Goal: Communication & Community: Participate in discussion

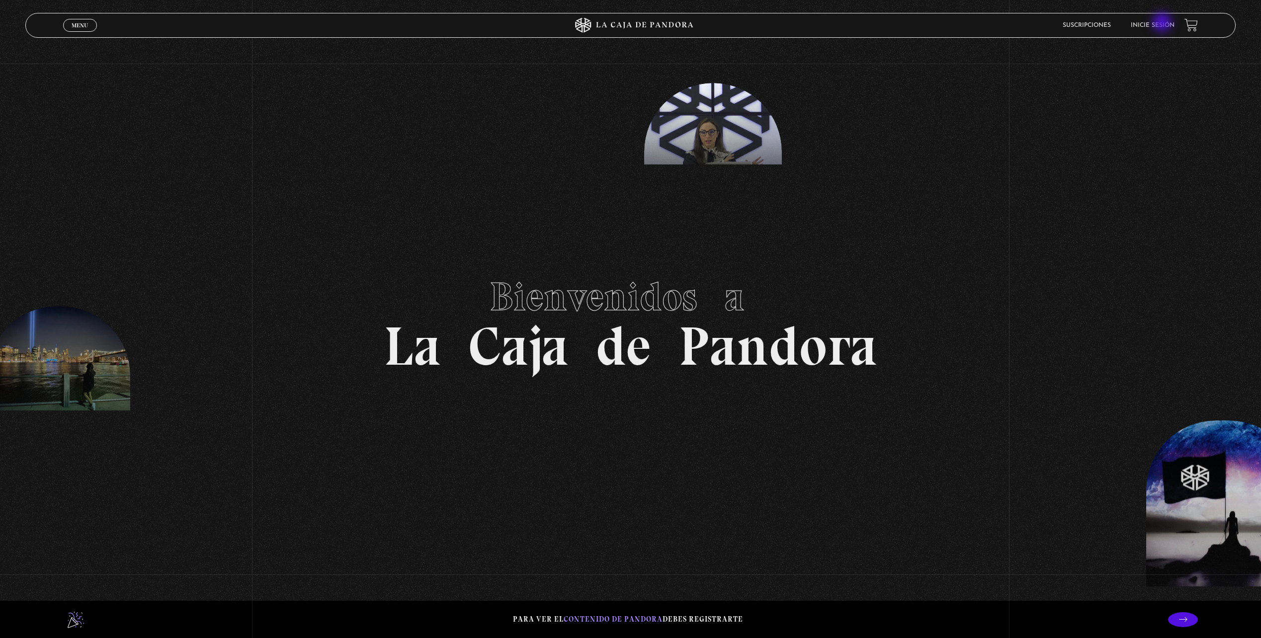
click at [1164, 27] on link "Inicie sesión" at bounding box center [1153, 25] width 44 height 6
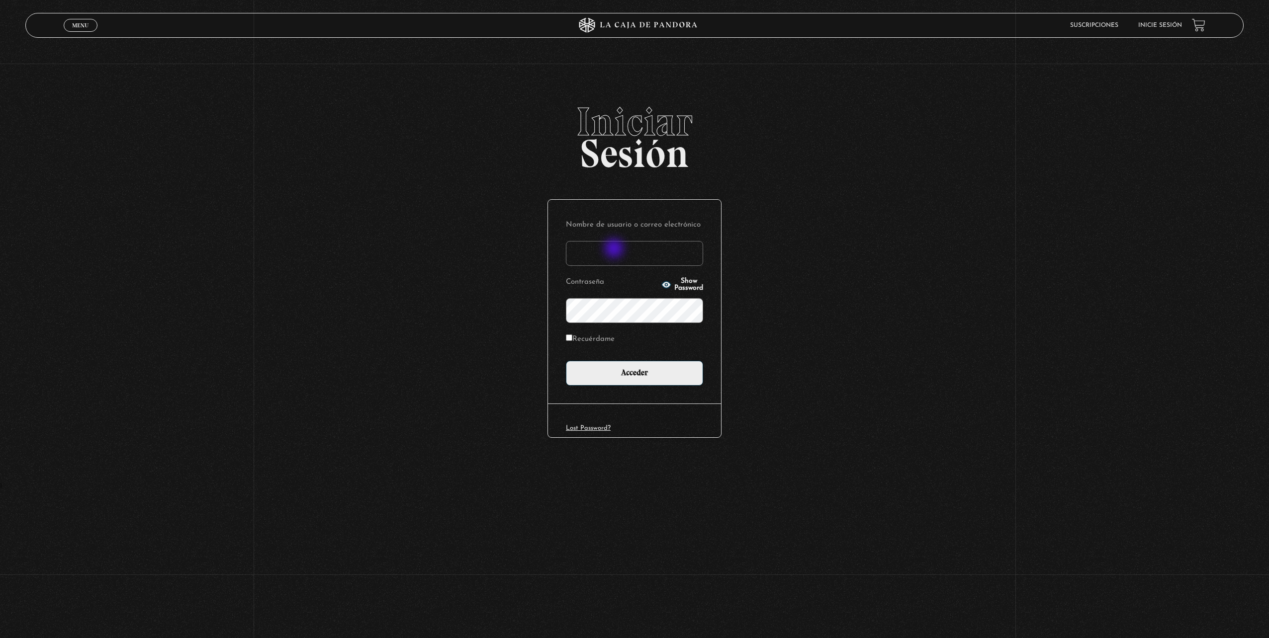
click at [615, 250] on input "Nombre de usuario o correo electrónico" at bounding box center [634, 253] width 137 height 25
type input "fedebarquero@protonmail.com"
click at [669, 392] on div "Nombre de usuario o correo electrónico fedebarquero@protonmail.com Contraseña S…" at bounding box center [634, 302] width 173 height 204
click at [653, 367] on input "Acceder" at bounding box center [634, 373] width 137 height 25
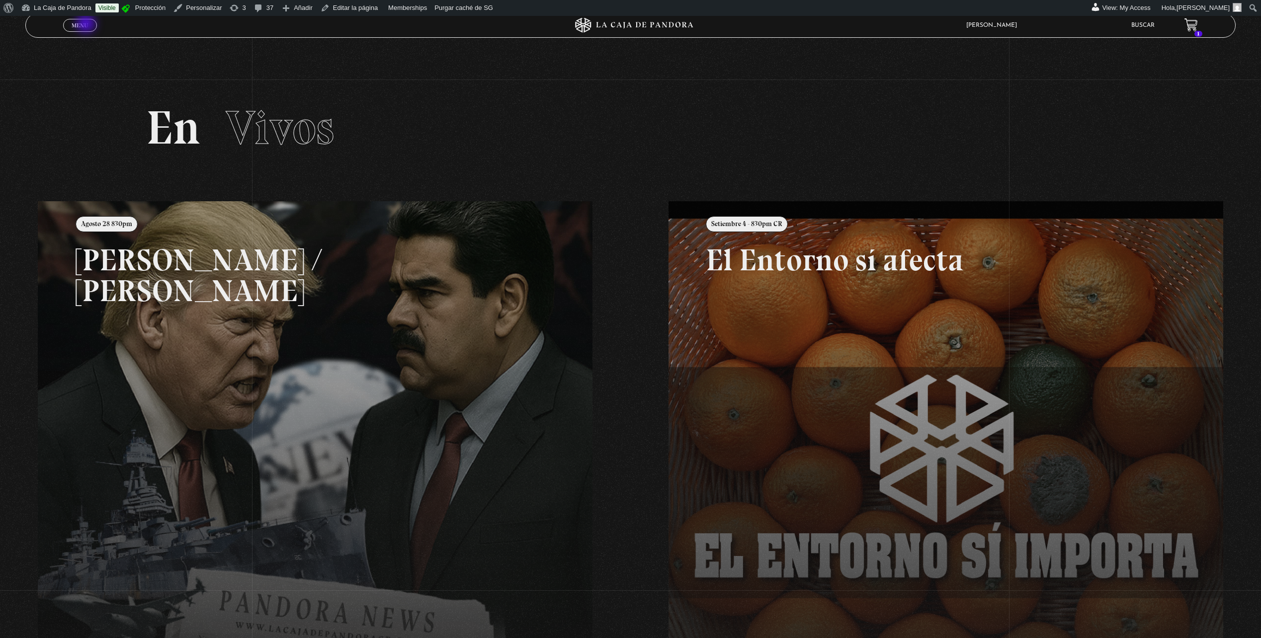
click at [87, 24] on span "Menu" at bounding box center [80, 25] width 16 height 6
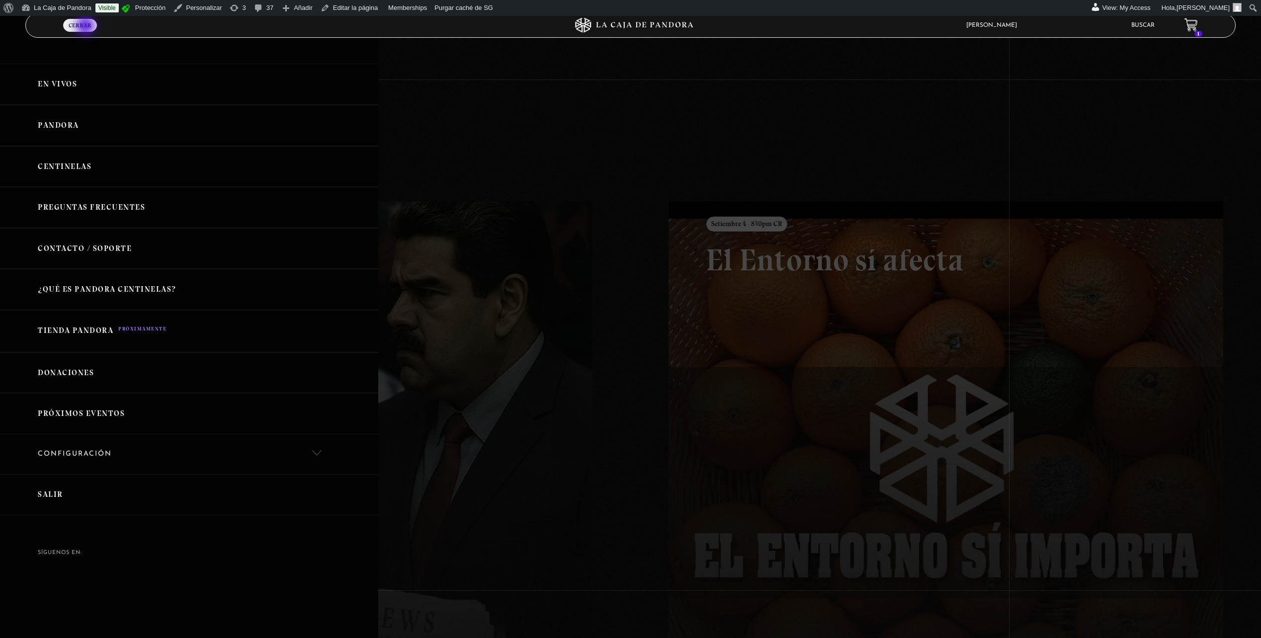
click at [86, 27] on span "Cerrar" at bounding box center [80, 25] width 23 height 6
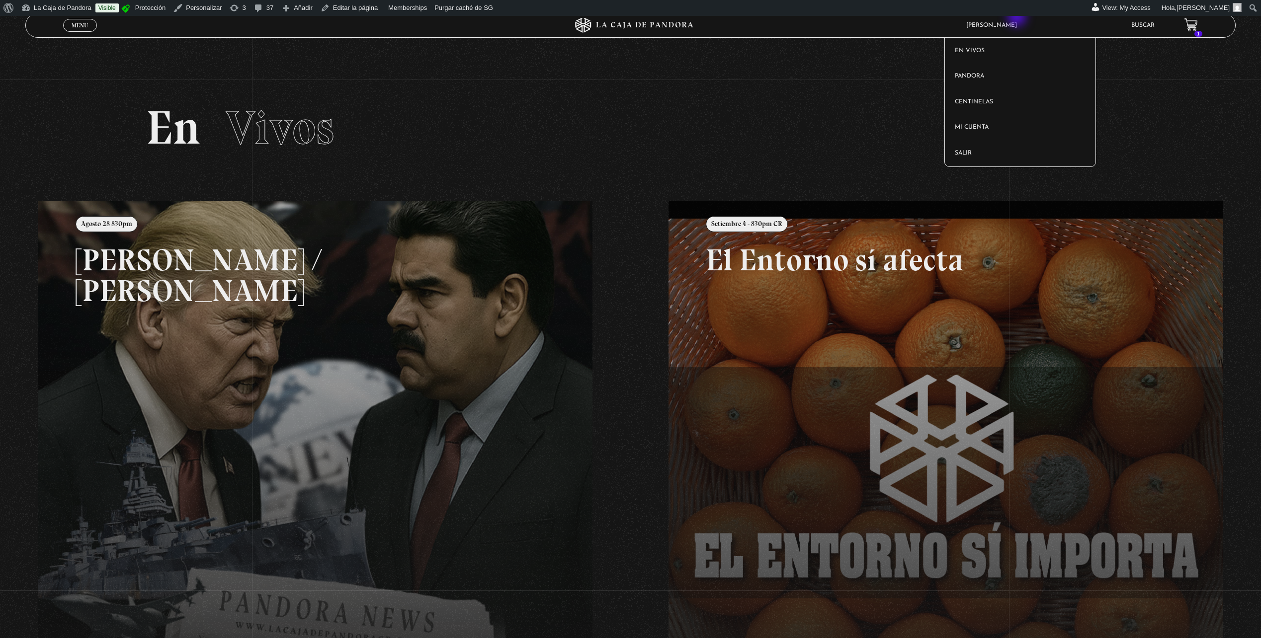
click at [1018, 18] on article "Federico Barquero En vivos Pandora Centinelas Mi cuenta Salir" at bounding box center [1036, 25] width 151 height 23
click at [989, 151] on link "Salir" at bounding box center [1020, 154] width 150 height 26
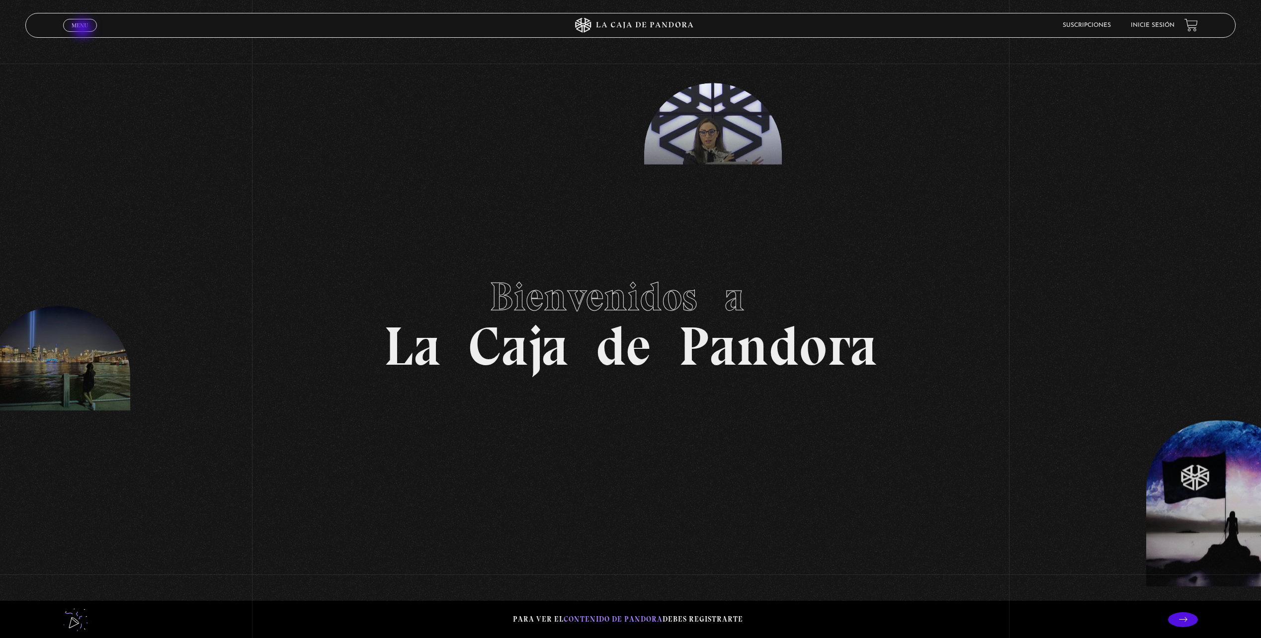
click at [83, 28] on span "Menu" at bounding box center [80, 25] width 16 height 6
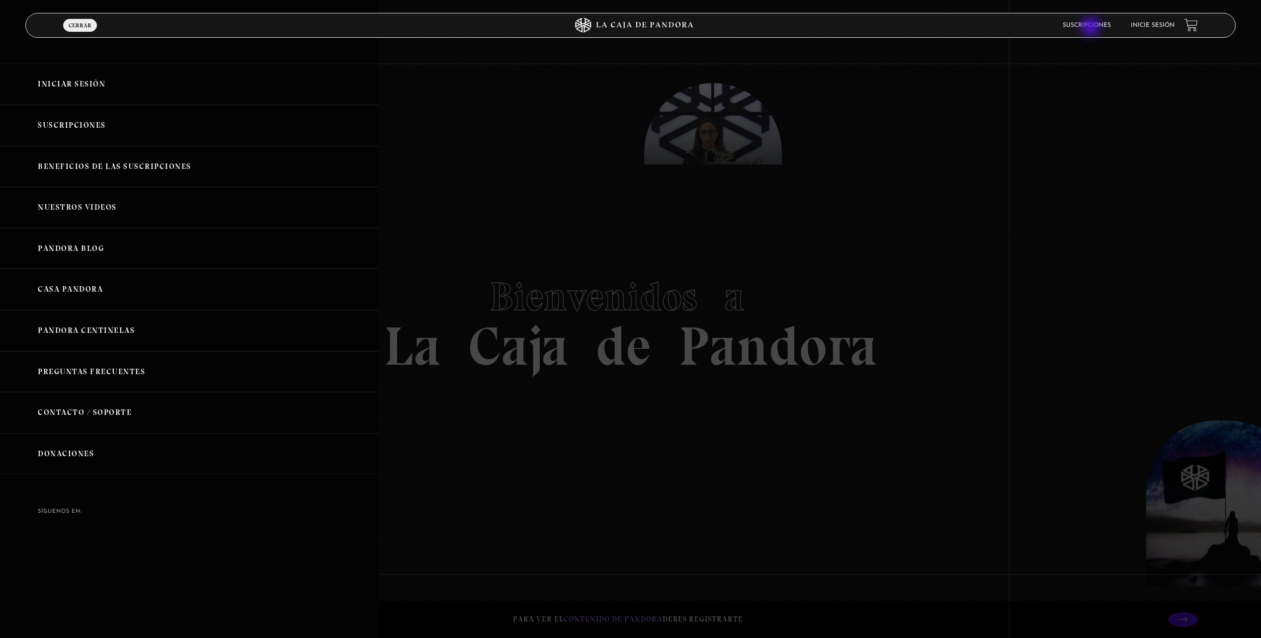
click at [1091, 28] on link "Suscripciones" at bounding box center [1087, 25] width 48 height 6
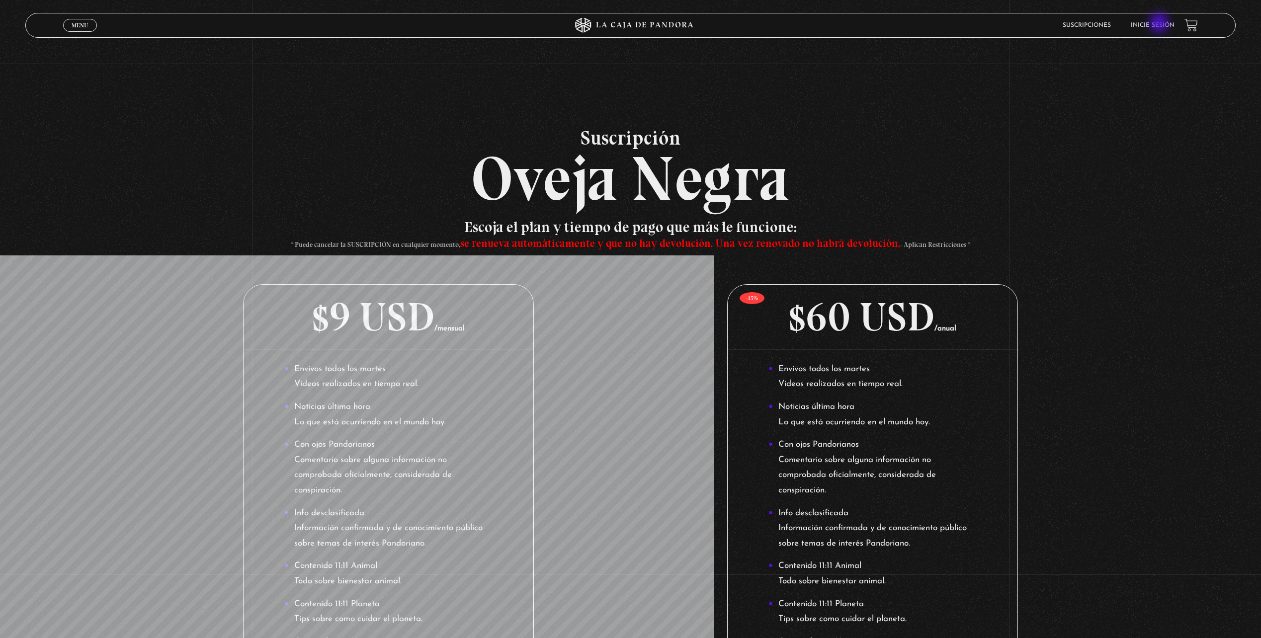
click at [1160, 24] on link "Inicie sesión" at bounding box center [1153, 25] width 44 height 6
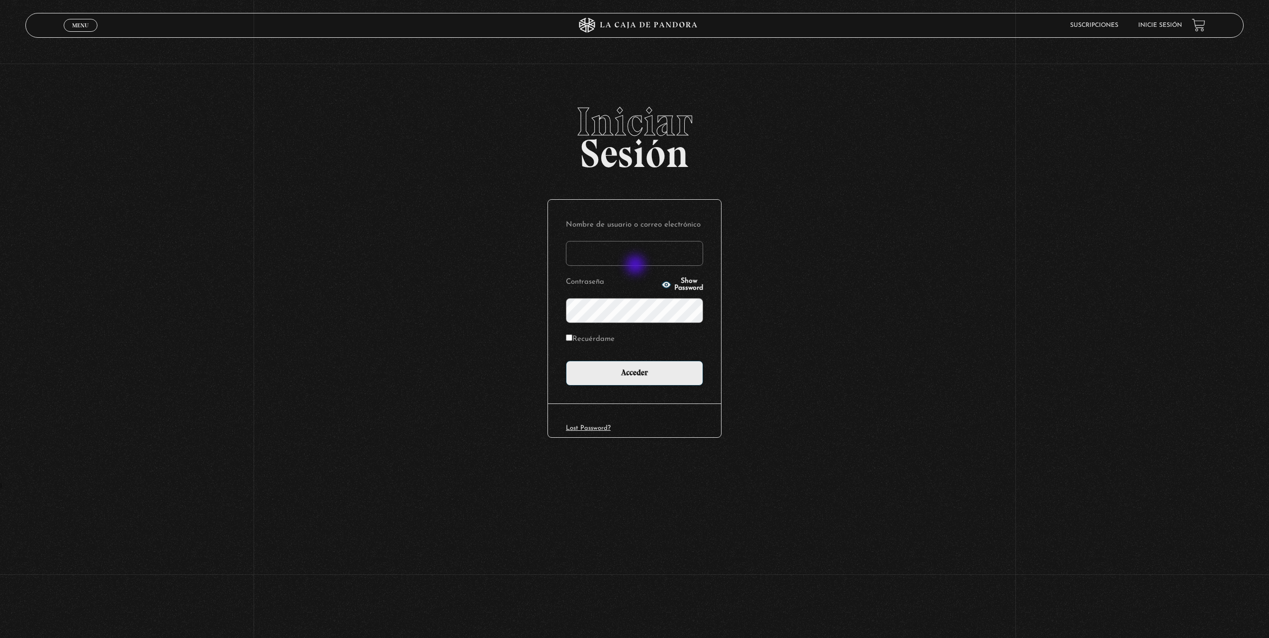
click at [625, 253] on input "Nombre de usuario o correo electrónico" at bounding box center [634, 253] width 137 height 25
type input "fedebarquero@protonmail.com"
click at [644, 382] on input "Acceder" at bounding box center [634, 373] width 137 height 25
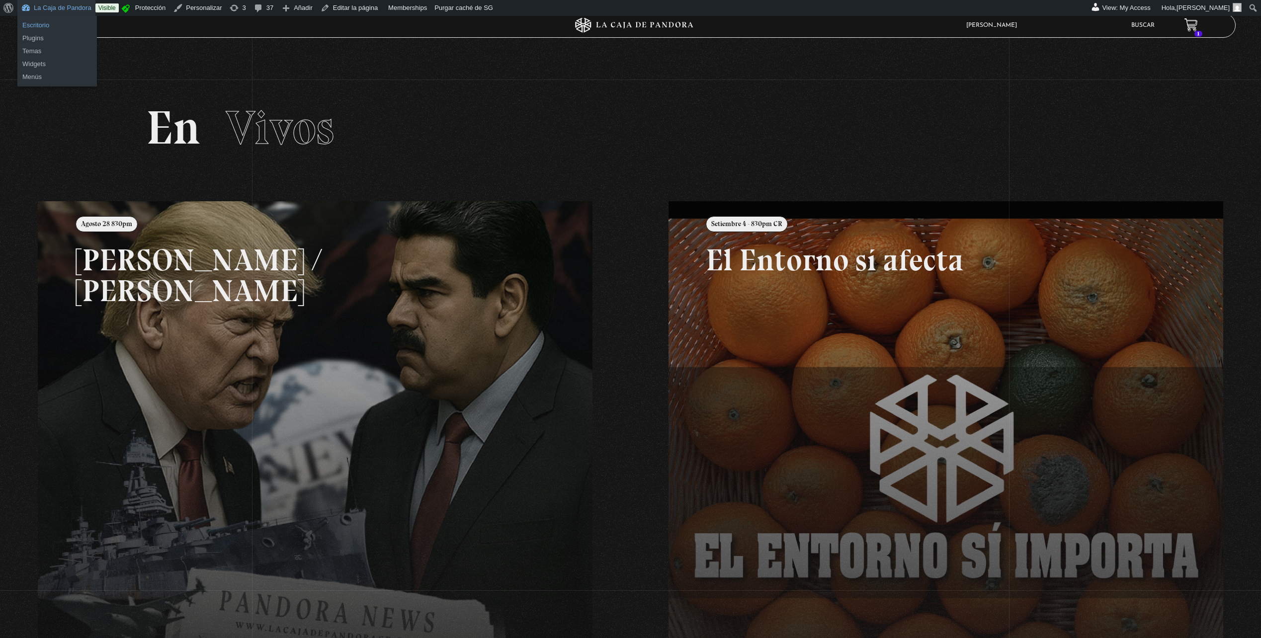
click at [77, 29] on link "Escritorio" at bounding box center [57, 25] width 80 height 13
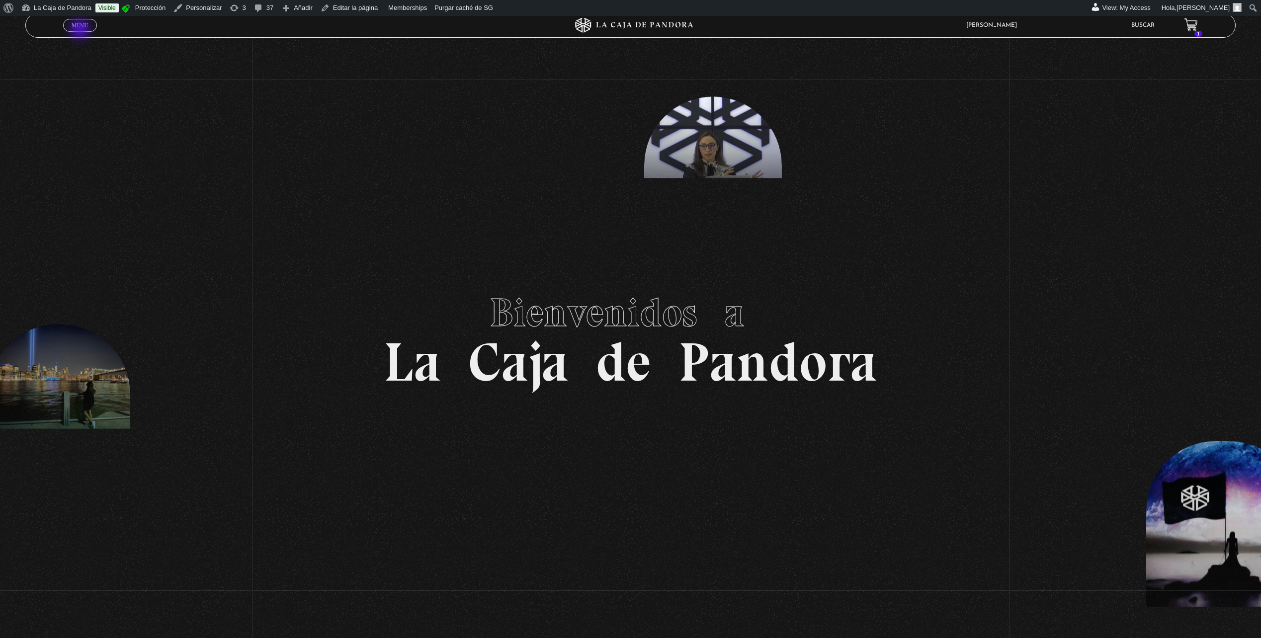
click at [81, 30] on span "Cerrar" at bounding box center [80, 33] width 23 height 7
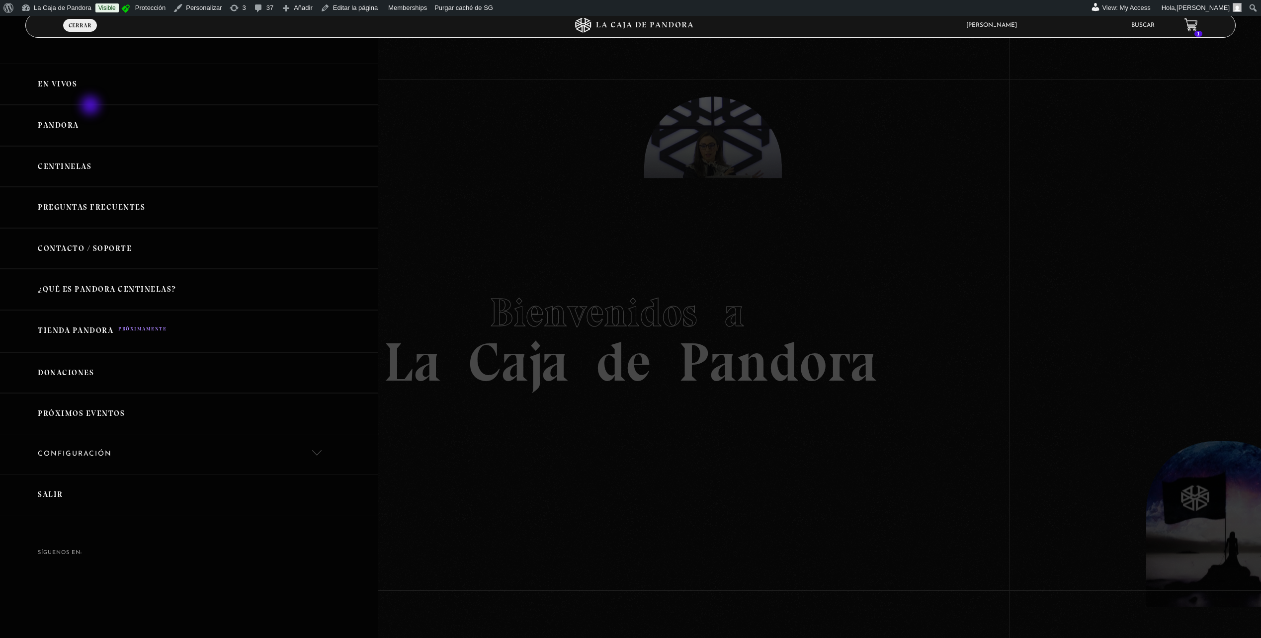
click at [90, 127] on link "Pandora" at bounding box center [189, 125] width 378 height 41
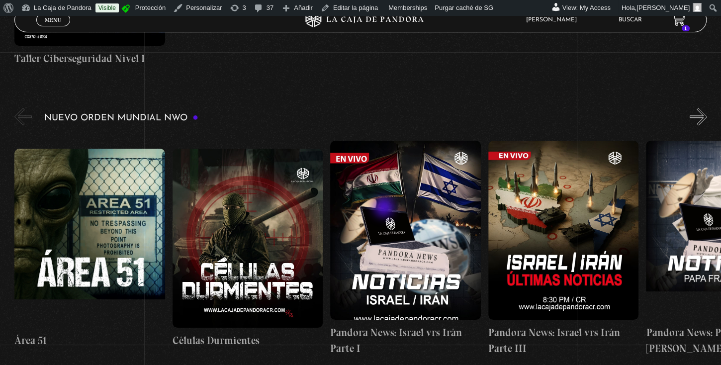
scroll to position [682, 0]
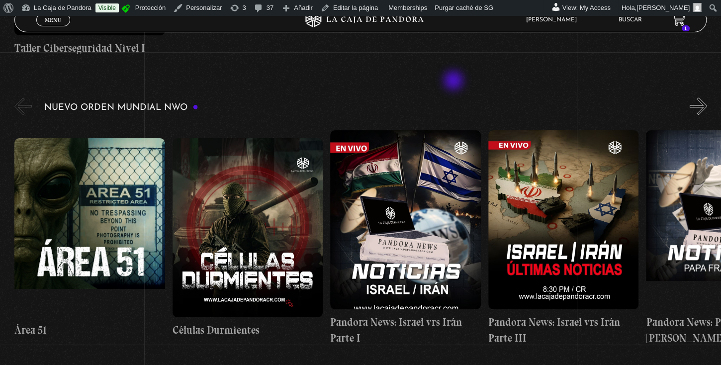
drag, startPoint x: 678, startPoint y: 0, endPoint x: 448, endPoint y: 84, distance: 244.4
click at [448, 95] on div "Nuevo Orden Mundial NWO 2023" at bounding box center [367, 224] width 706 height 258
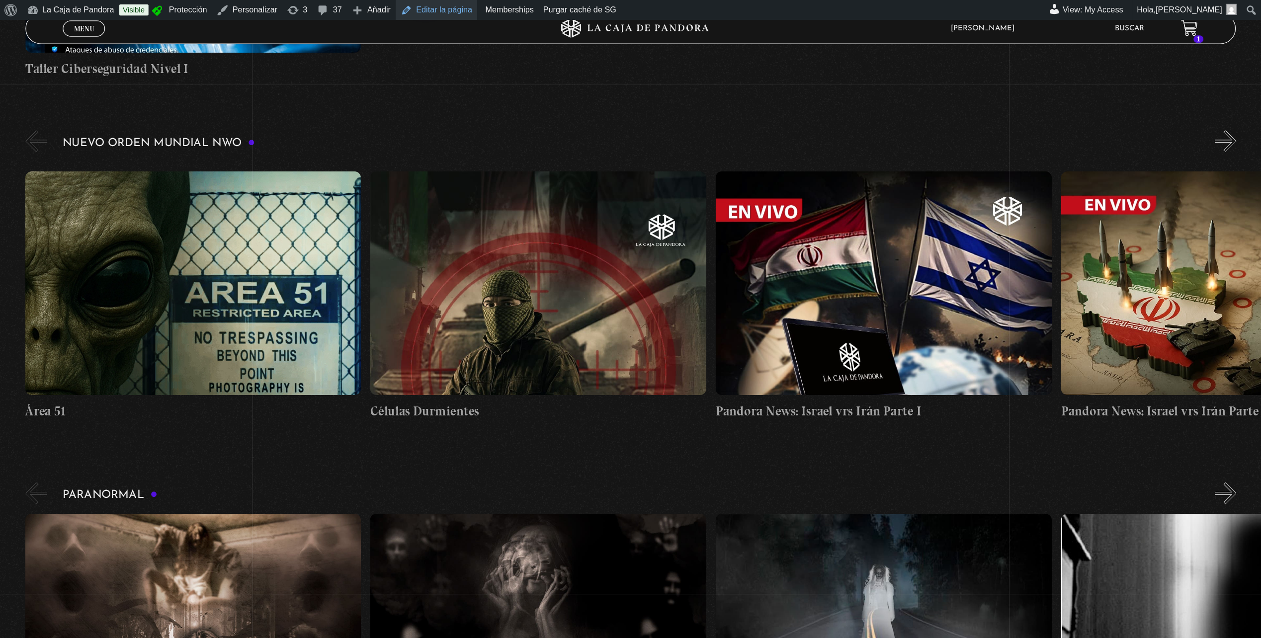
scroll to position [674, 0]
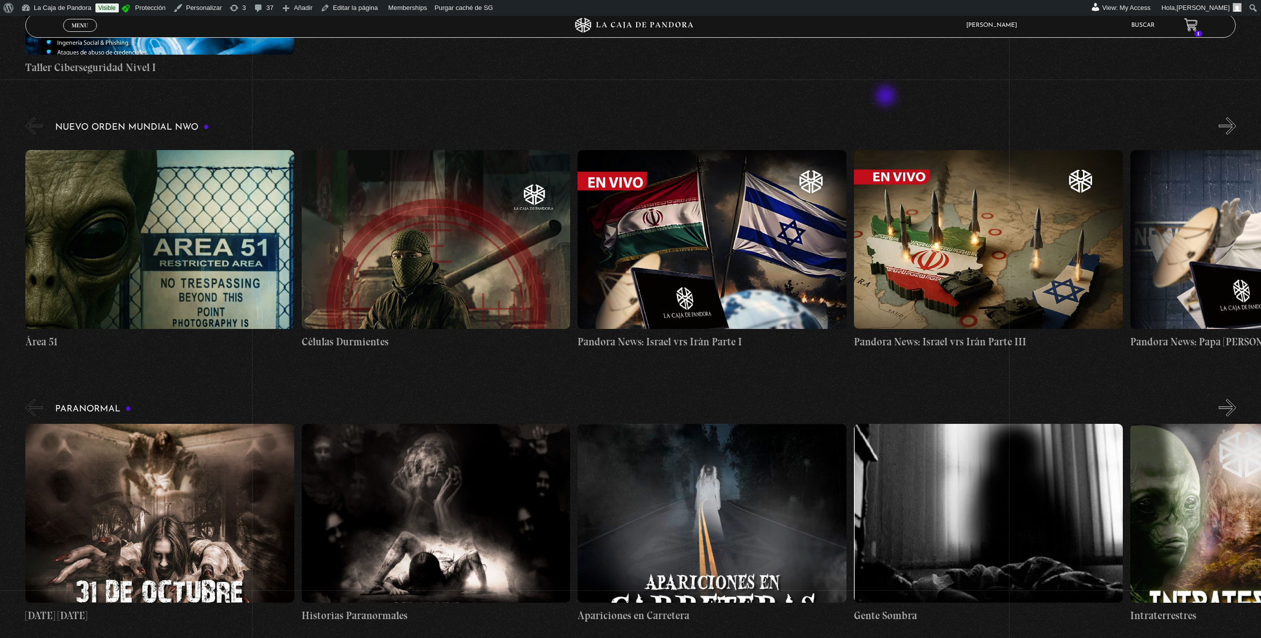
click at [83, 26] on span "Menu" at bounding box center [80, 25] width 16 height 6
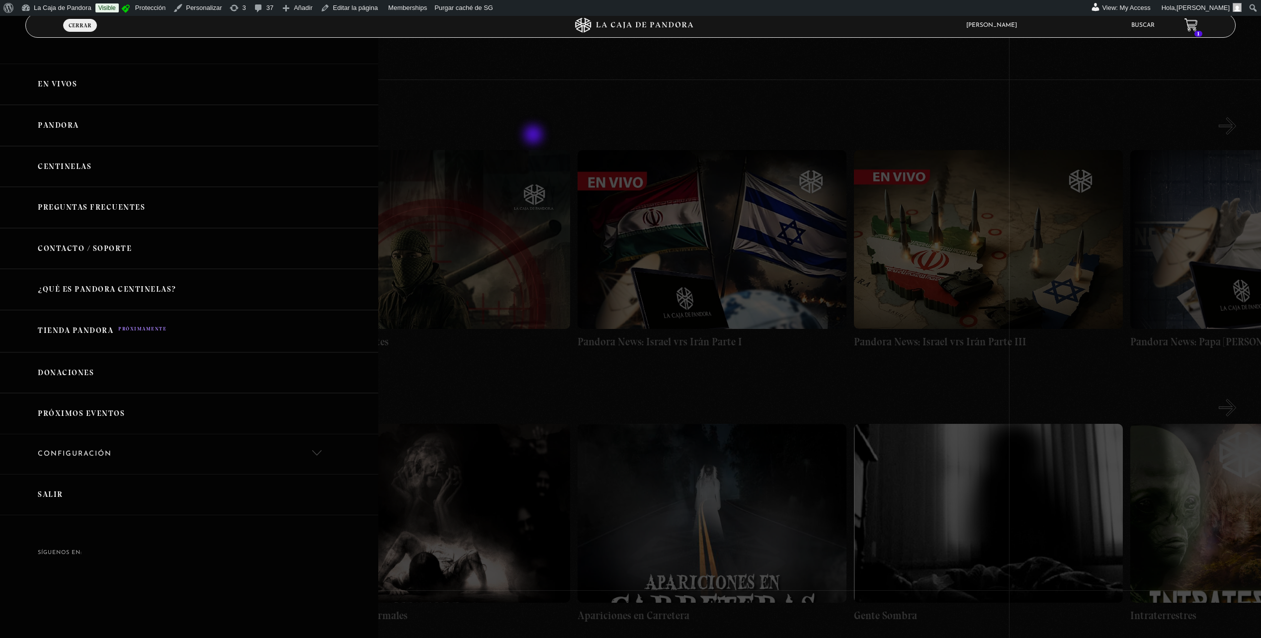
click at [534, 136] on div at bounding box center [630, 319] width 1261 height 638
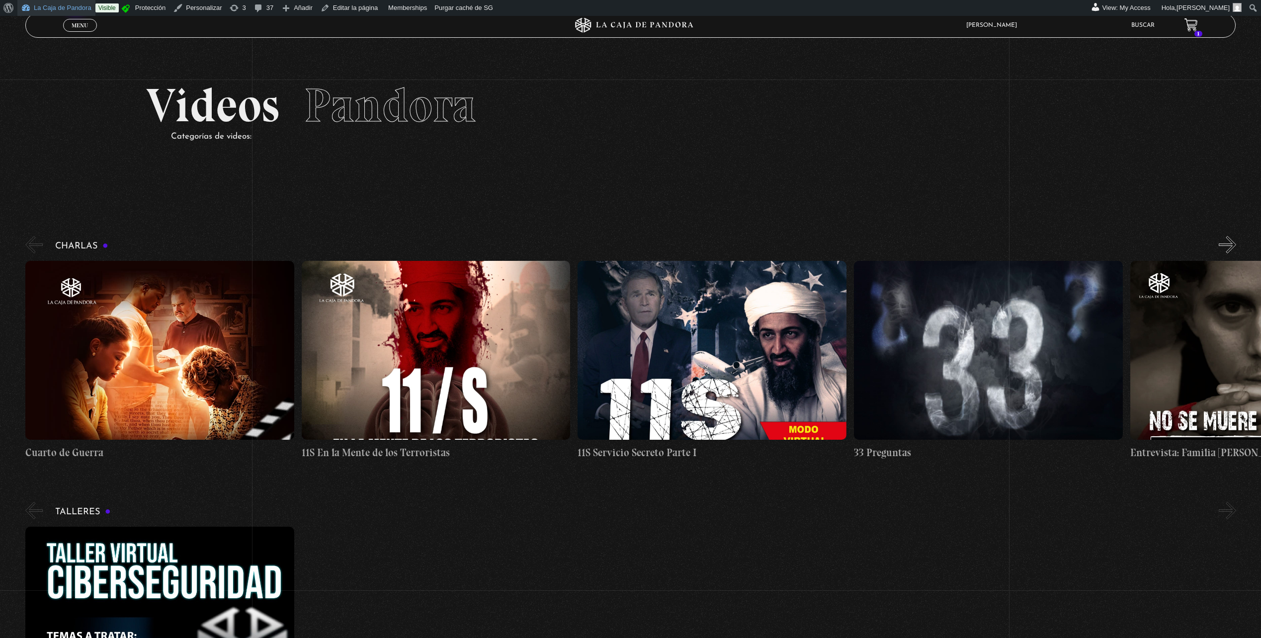
scroll to position [0, 0]
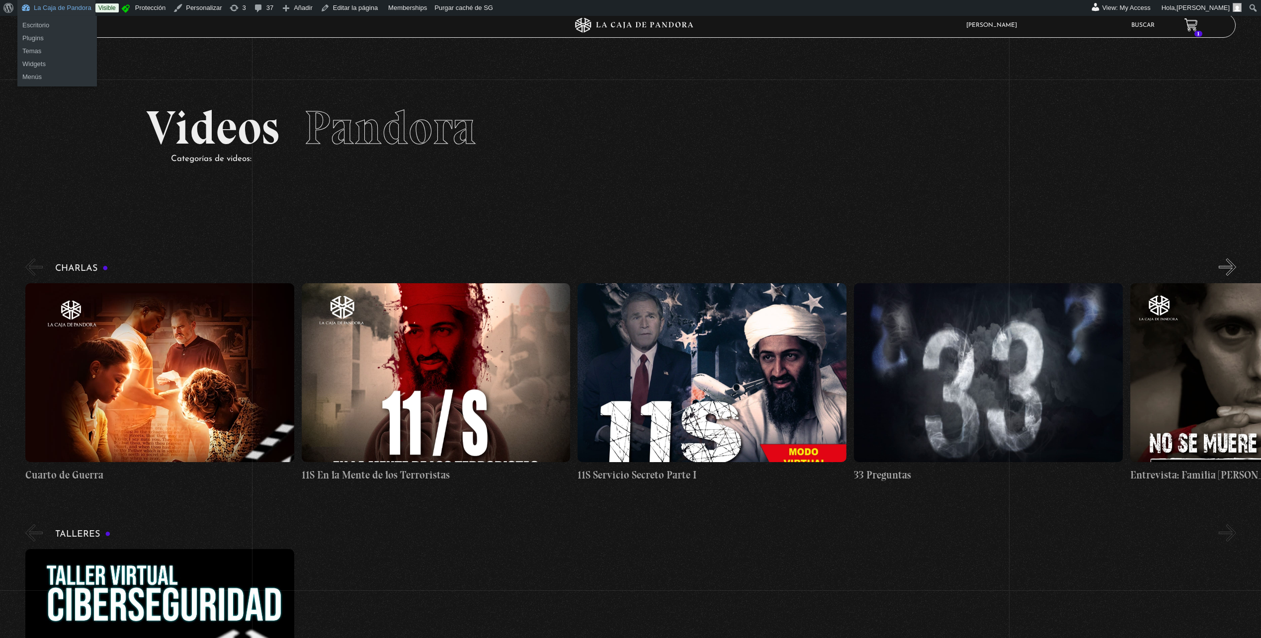
click at [39, 8] on link "La Caja de Pandora" at bounding box center [56, 8] width 78 height 16
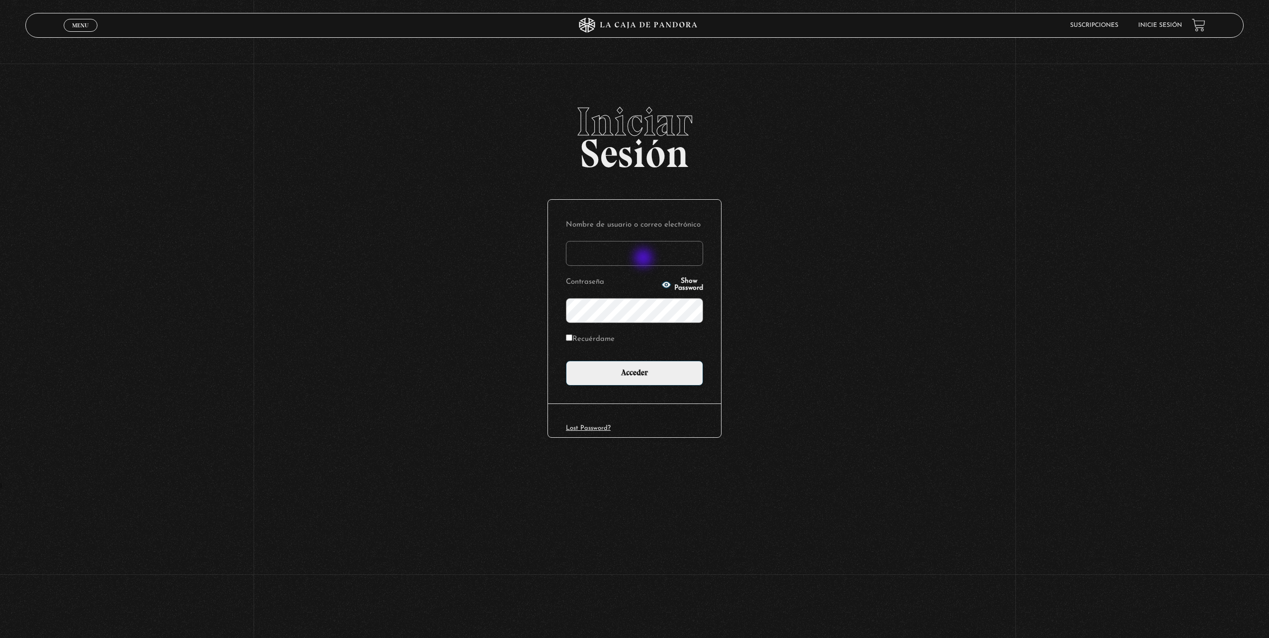
click at [644, 259] on input "Nombre de usuario o correo electrónico" at bounding box center [634, 253] width 137 height 25
type input "[EMAIL_ADDRESS][DOMAIN_NAME]"
click at [620, 376] on input "Acceder" at bounding box center [634, 373] width 137 height 25
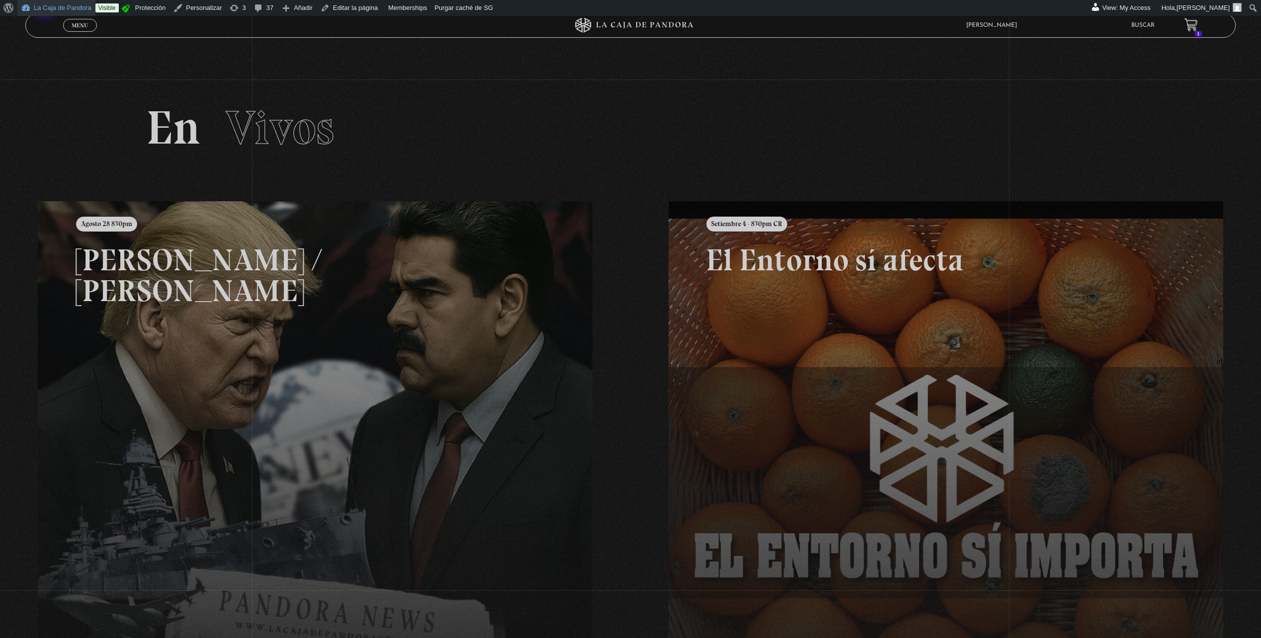
click at [46, 7] on link "La Caja de Pandora" at bounding box center [56, 8] width 78 height 16
